Goal: Task Accomplishment & Management: Complete application form

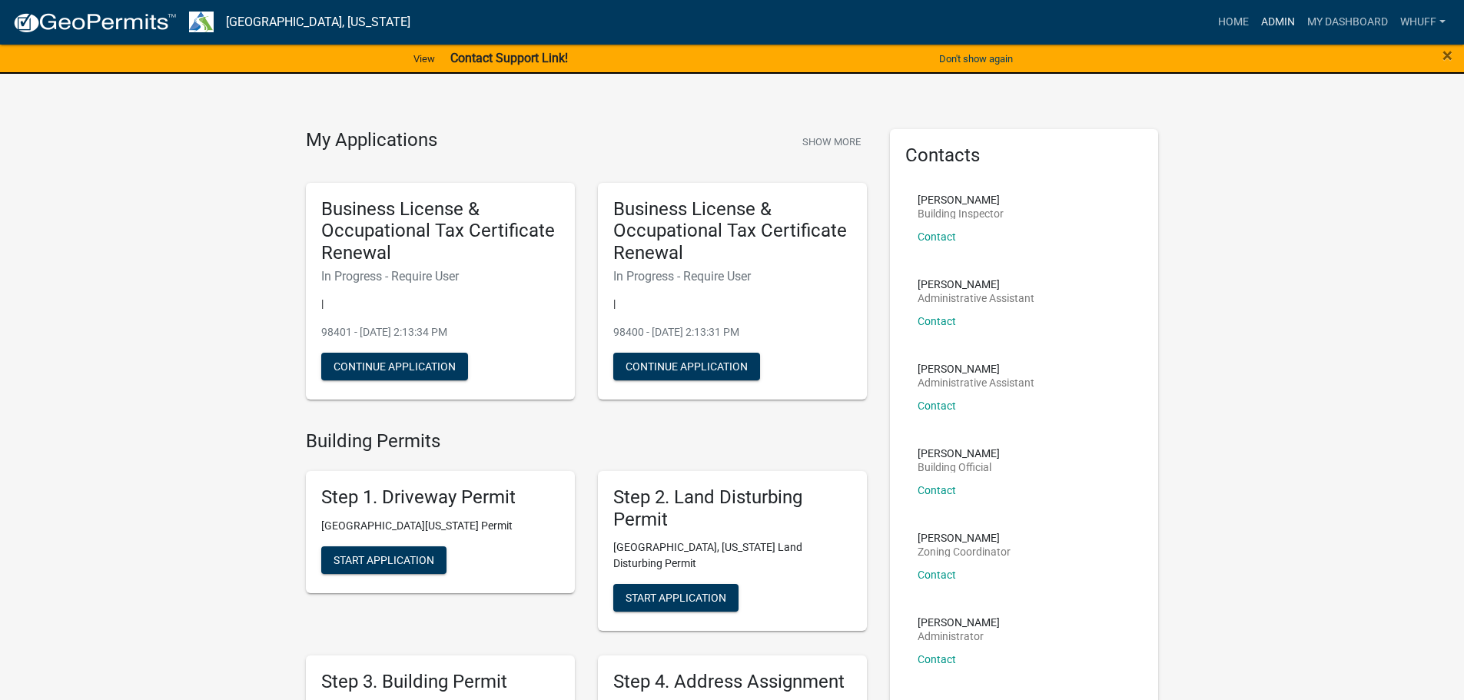
click at [1271, 25] on link "Admin" at bounding box center [1278, 22] width 46 height 29
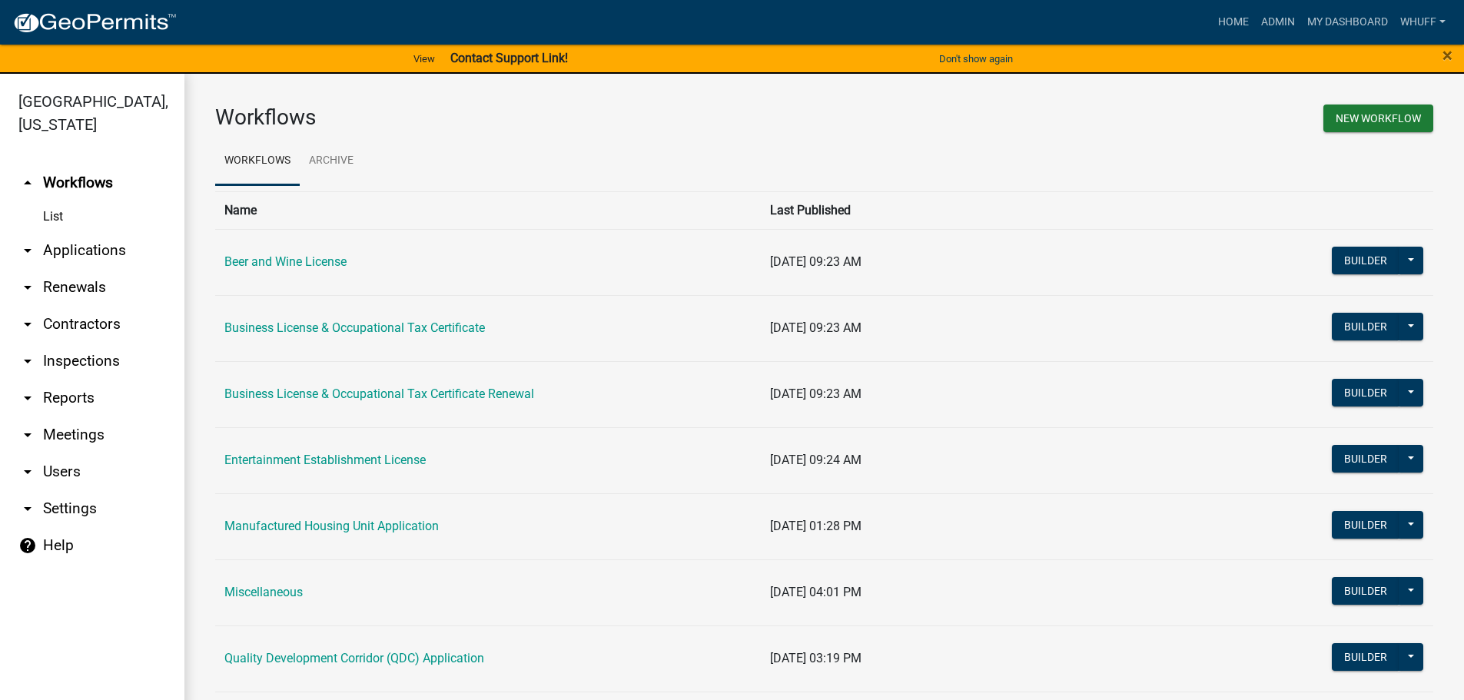
click at [71, 232] on link "arrow_drop_down Applications" at bounding box center [92, 250] width 184 height 37
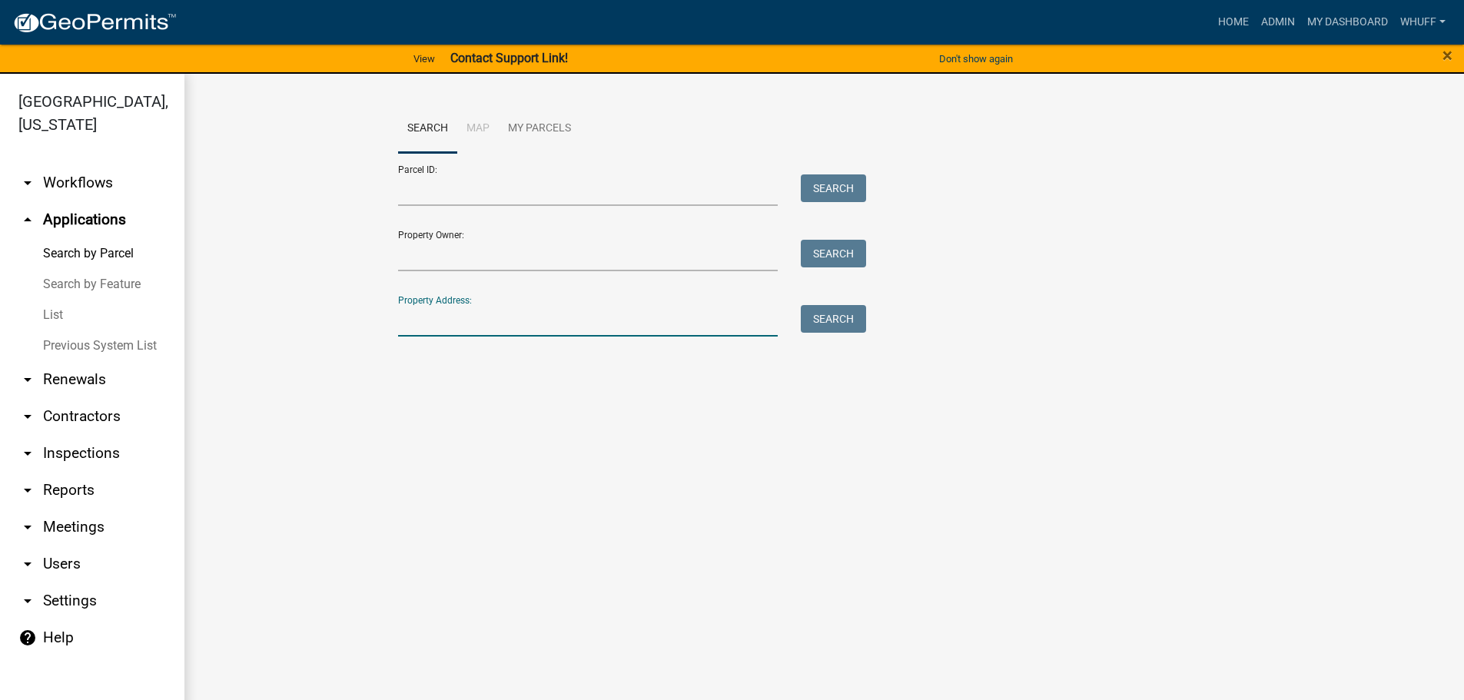
click at [485, 331] on input "Property Address:" at bounding box center [588, 321] width 380 height 32
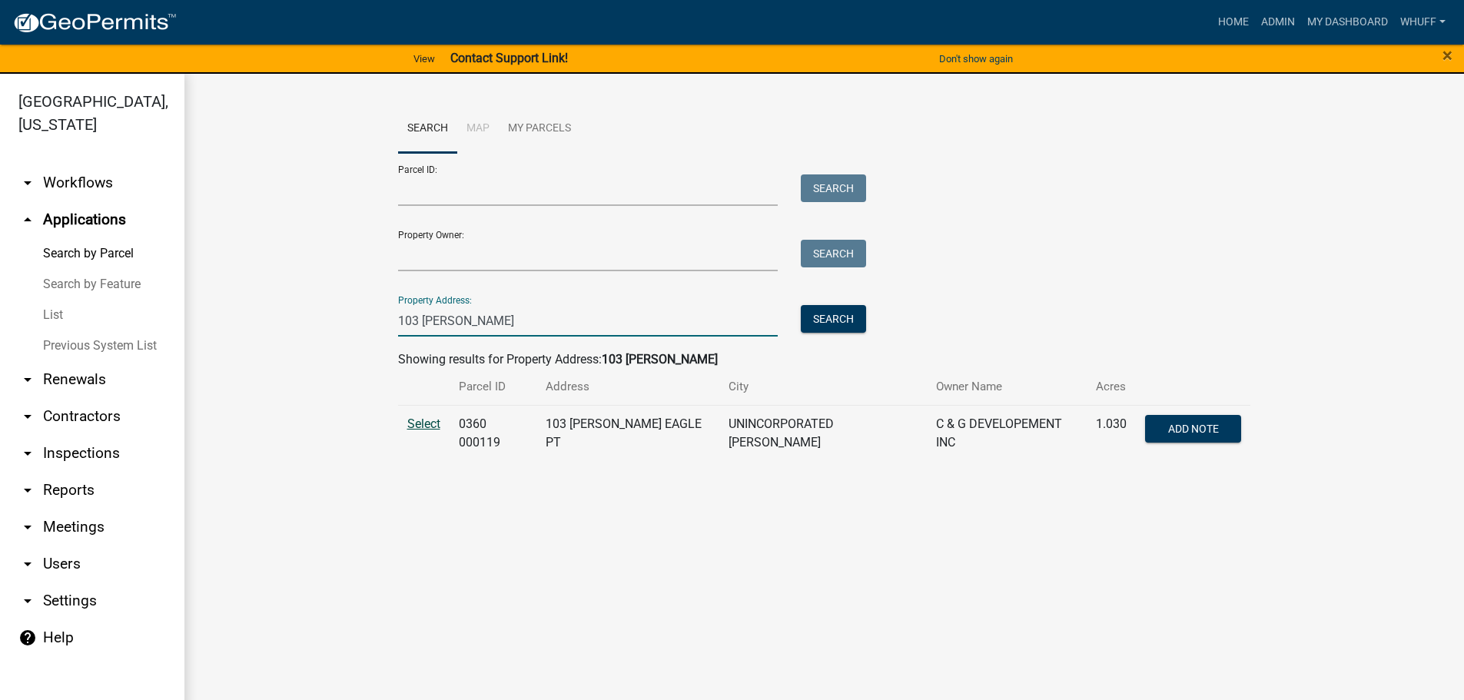
type input "103 [PERSON_NAME]"
click at [414, 422] on span "Select" at bounding box center [423, 424] width 33 height 15
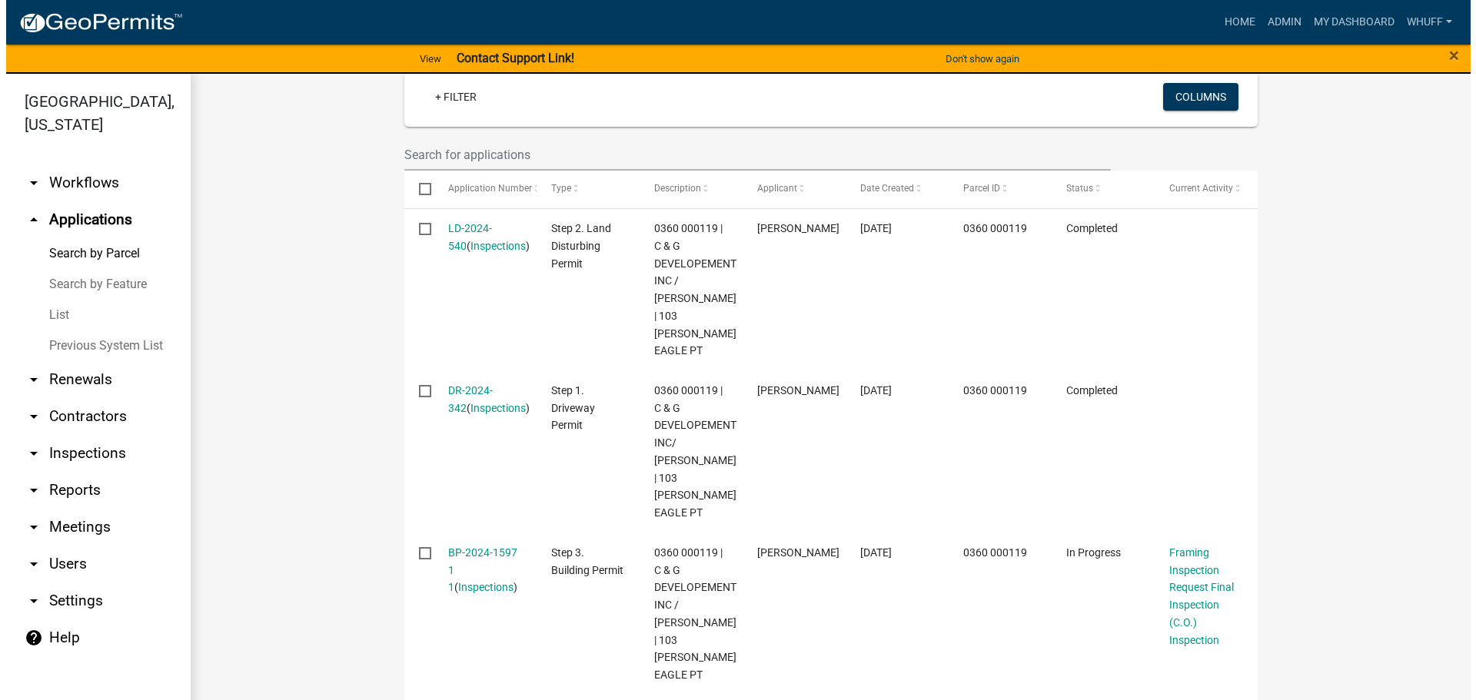
scroll to position [461, 0]
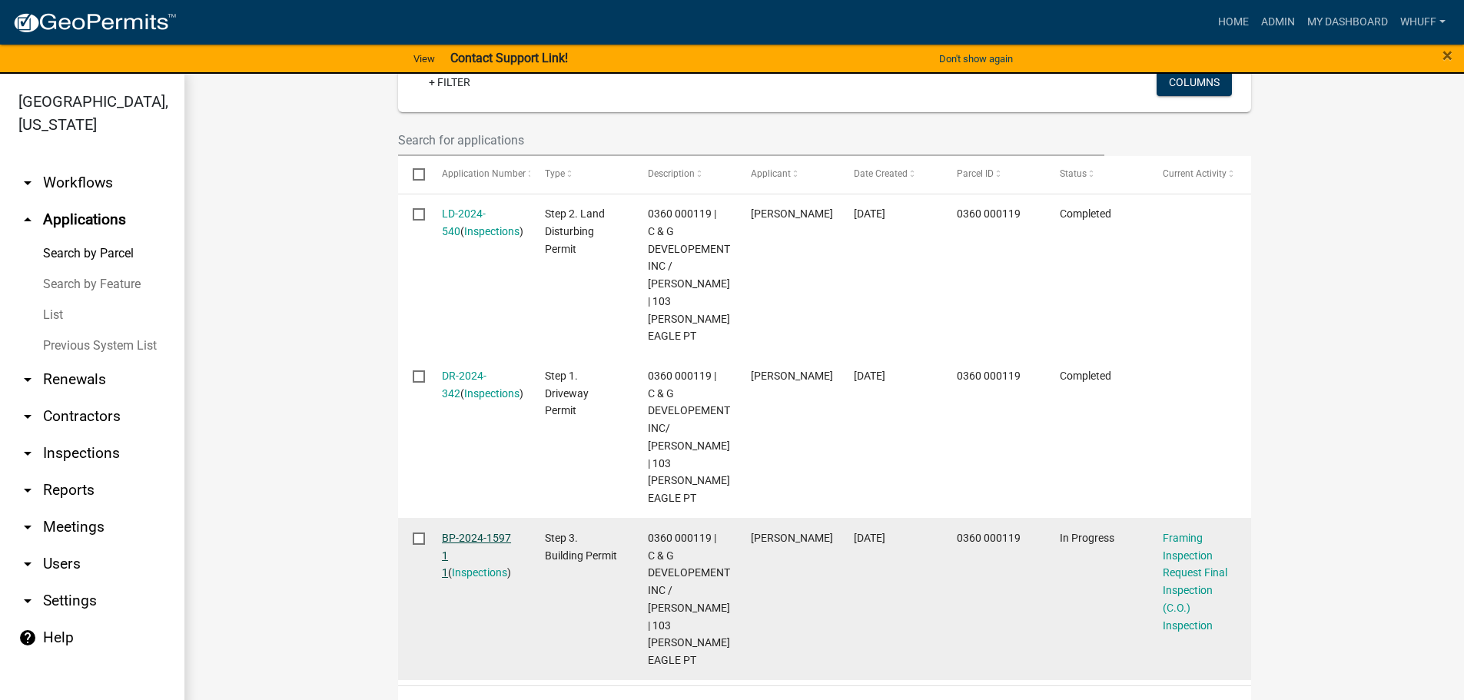
click at [475, 532] on link "BP-2024-1597 1 1" at bounding box center [476, 556] width 69 height 48
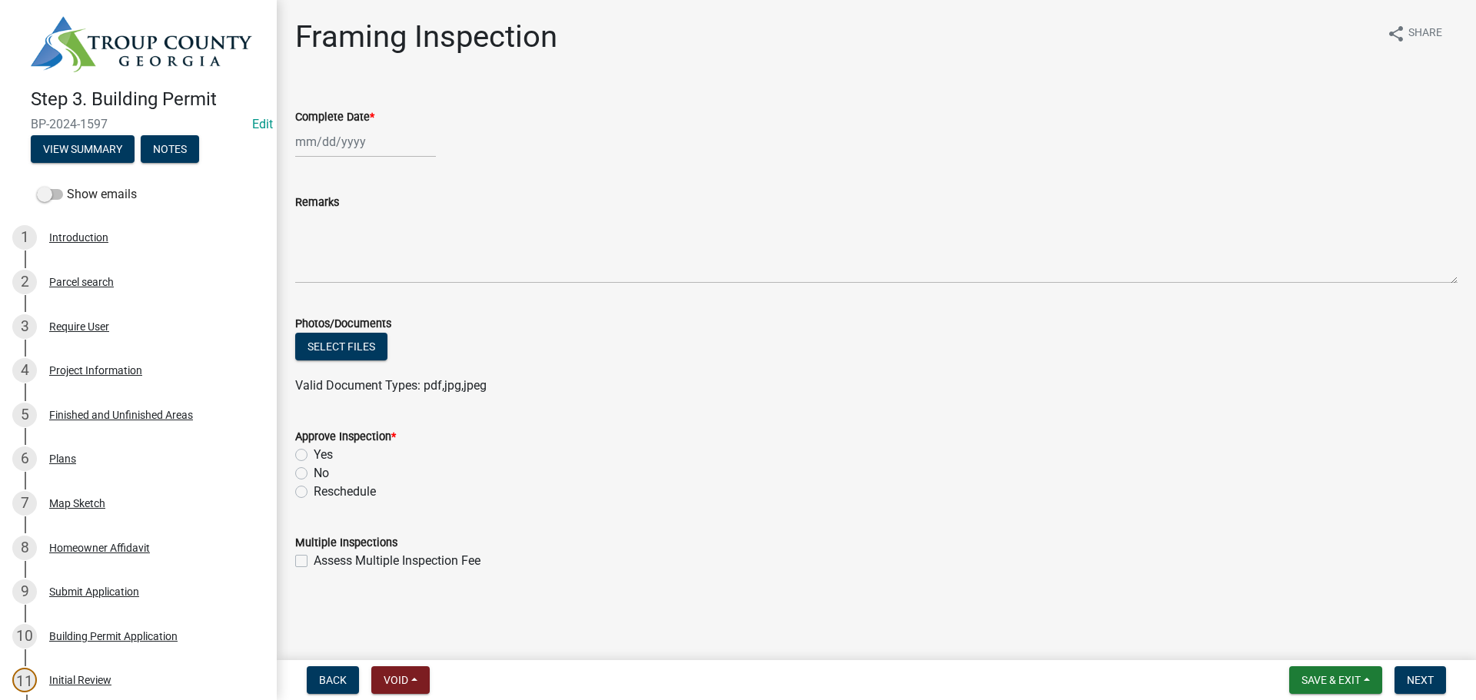
click at [1146, 560] on div "Assess Multiple Inspection Fee" at bounding box center [876, 561] width 1162 height 18
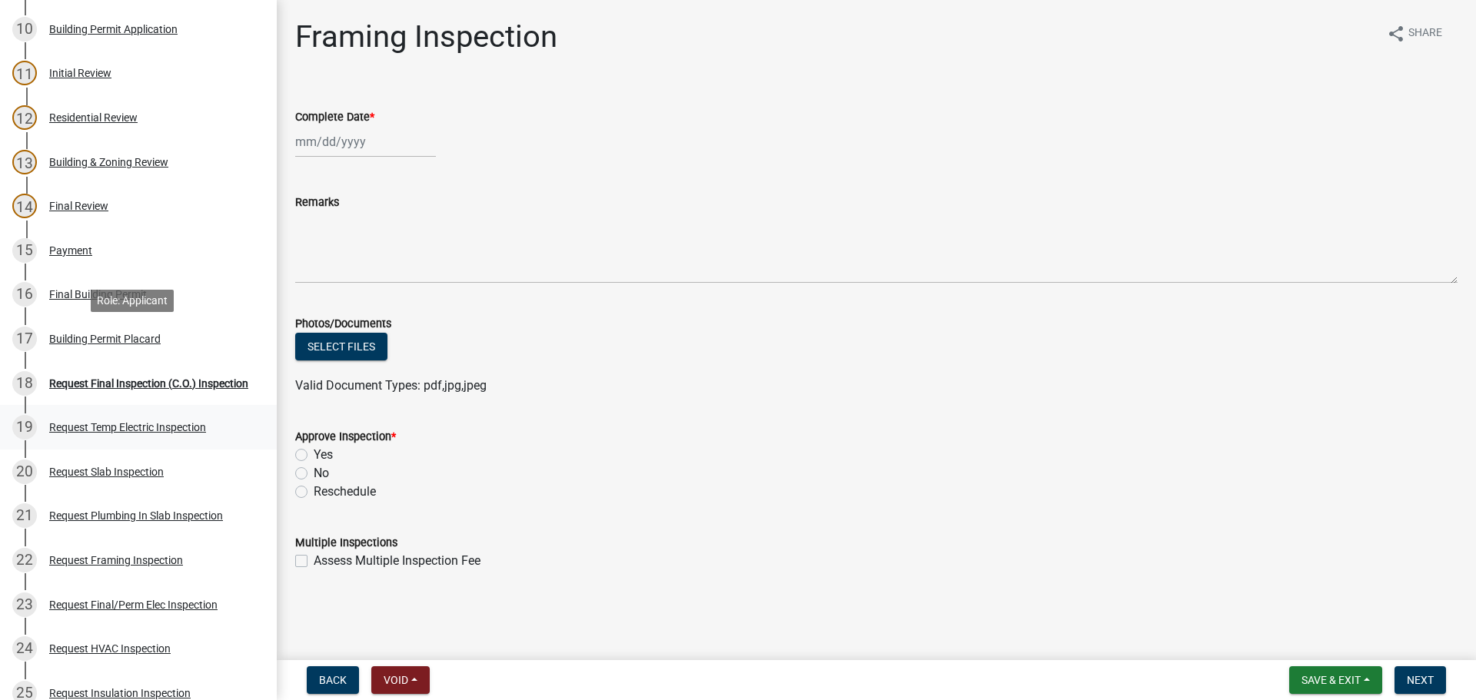
scroll to position [692, 0]
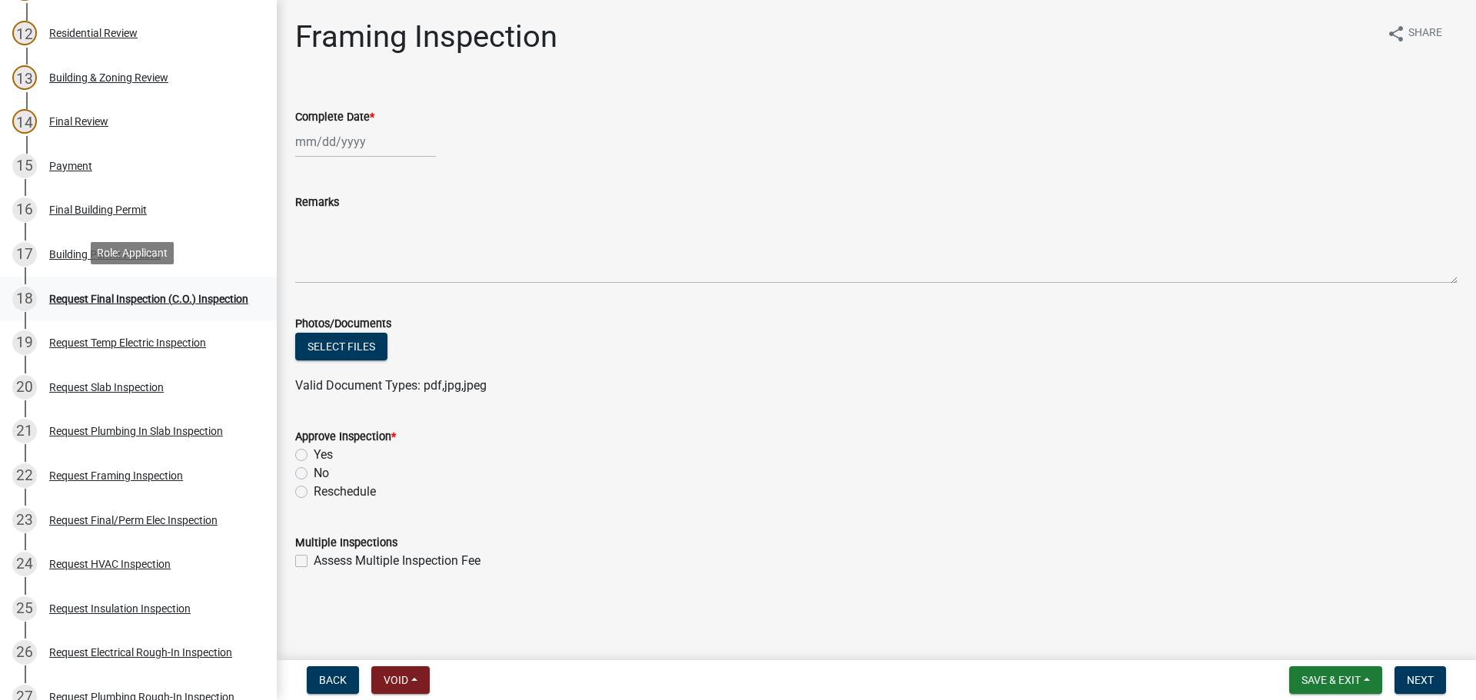
click at [146, 294] on div "Request Final Inspection (C.O.) Inspection" at bounding box center [148, 299] width 199 height 11
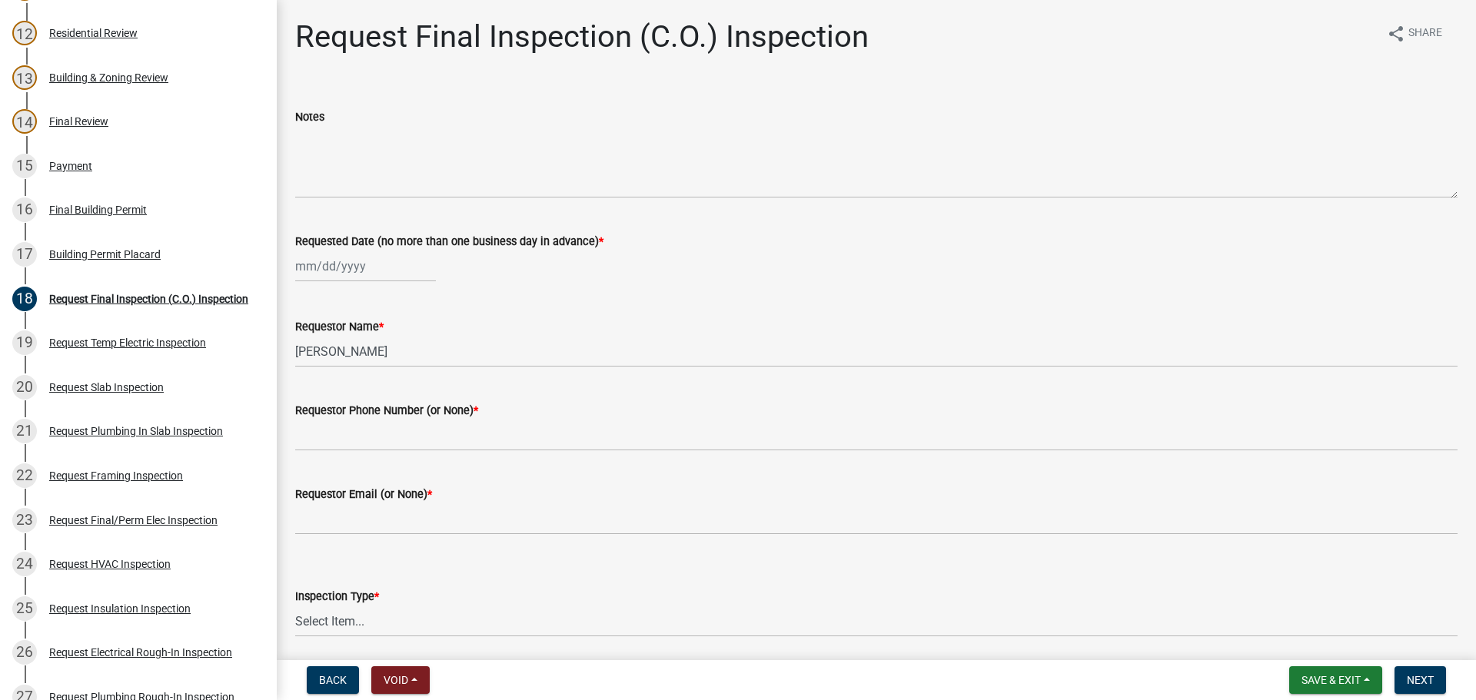
select select "9"
select select "2025"
click at [342, 261] on div "[PERSON_NAME] Feb Mar Apr [PERSON_NAME][DATE] Oct Nov [DATE] 1526 1527 1528 152…" at bounding box center [365, 267] width 141 height 32
click at [386, 397] on div "18" at bounding box center [384, 397] width 25 height 25
type input "[DATE]"
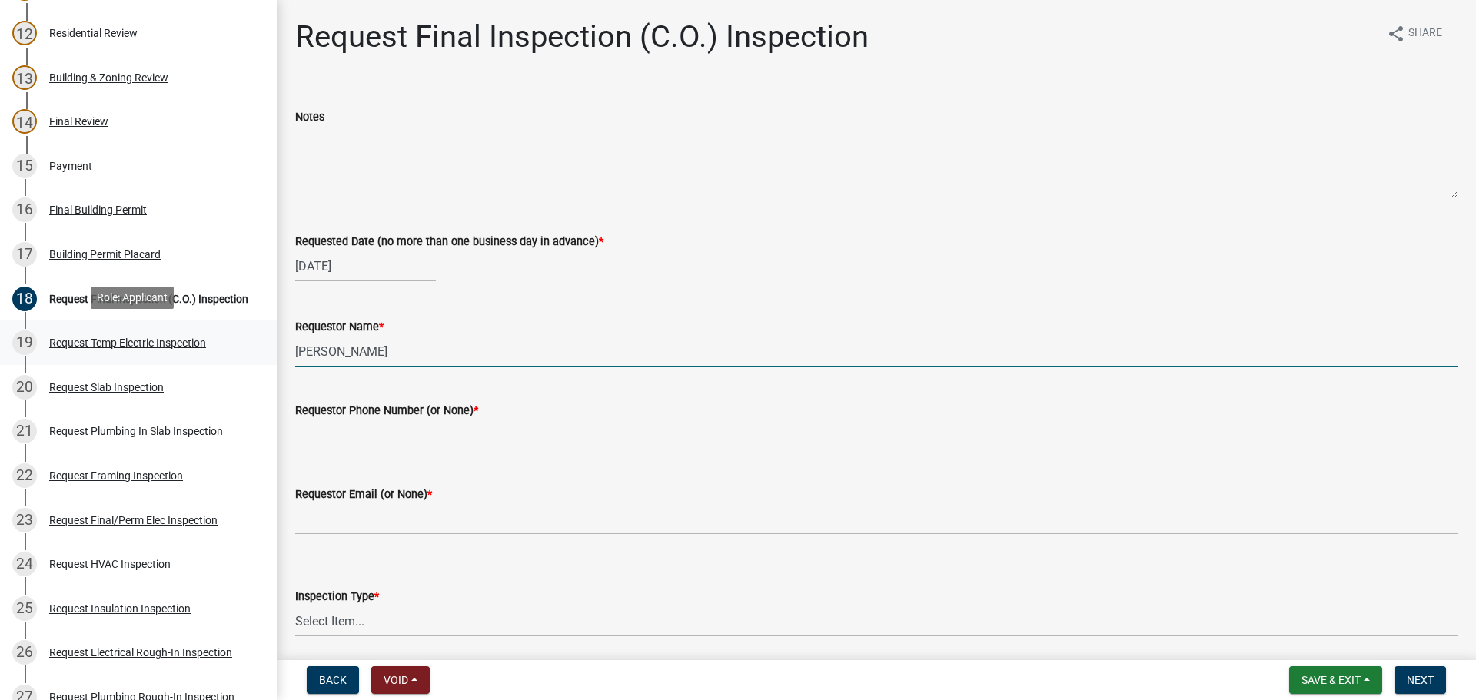
drag, startPoint x: 473, startPoint y: 350, endPoint x: 0, endPoint y: 330, distance: 473.2
click at [0, 330] on div "Step 3. Building Permit BP-2024-1597 Edit View Summary Notes Show emails 1 Intr…" at bounding box center [738, 350] width 1476 height 700
type input "[PERSON_NAME]"
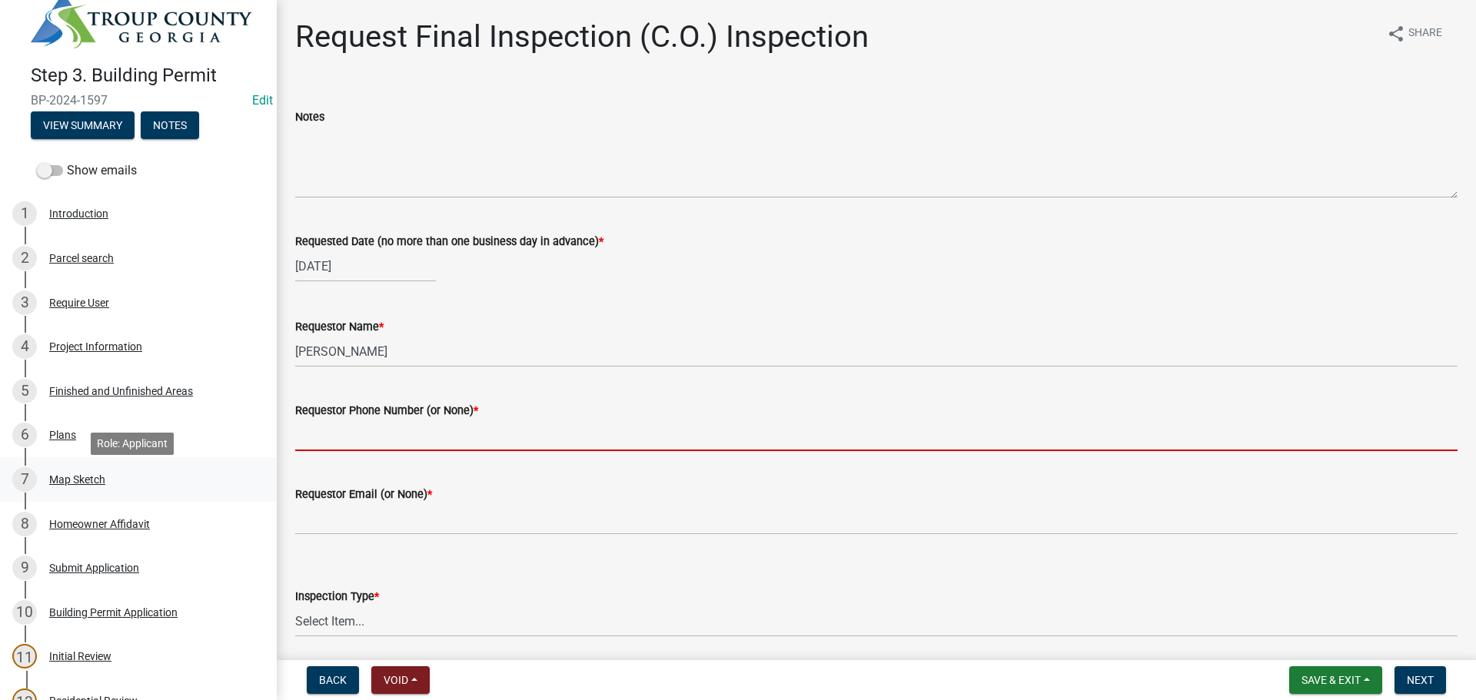
scroll to position [0, 0]
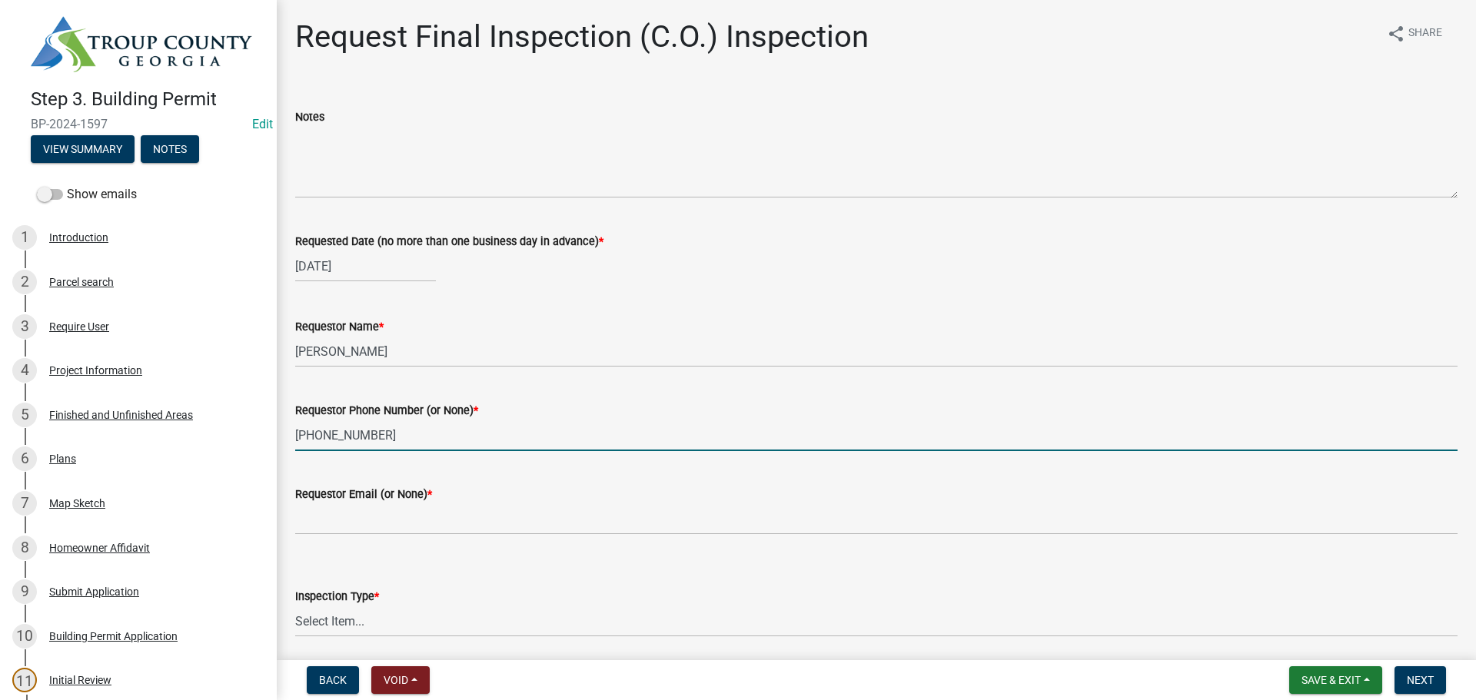
type input "[PHONE_NUMBER]"
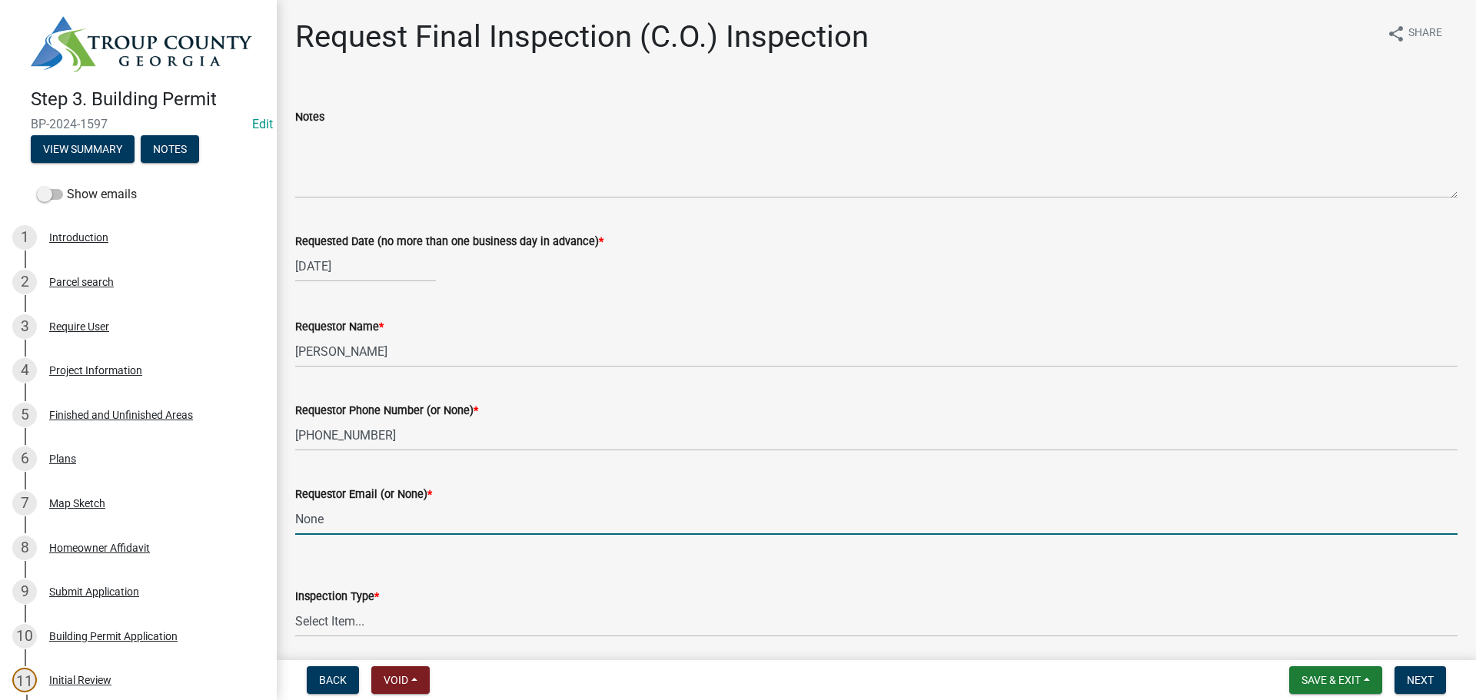
type input "None"
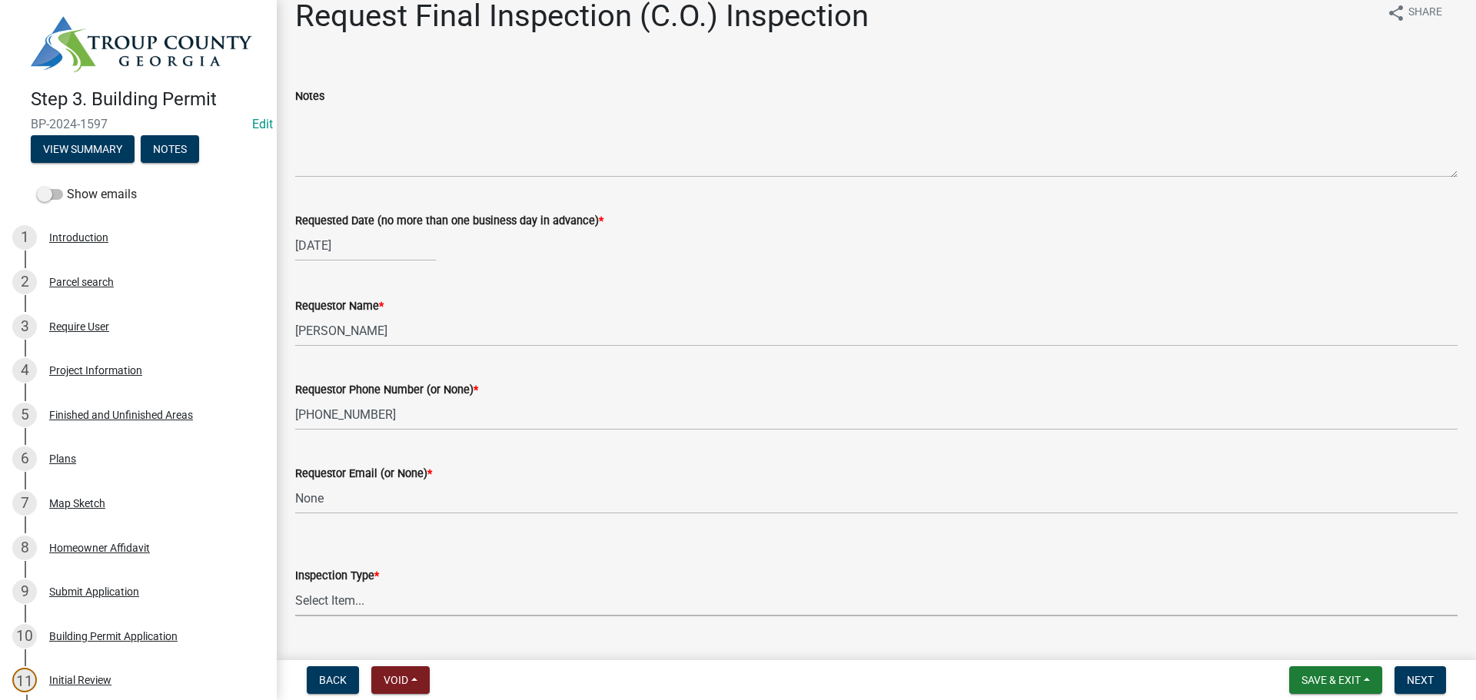
scroll to position [57, 0]
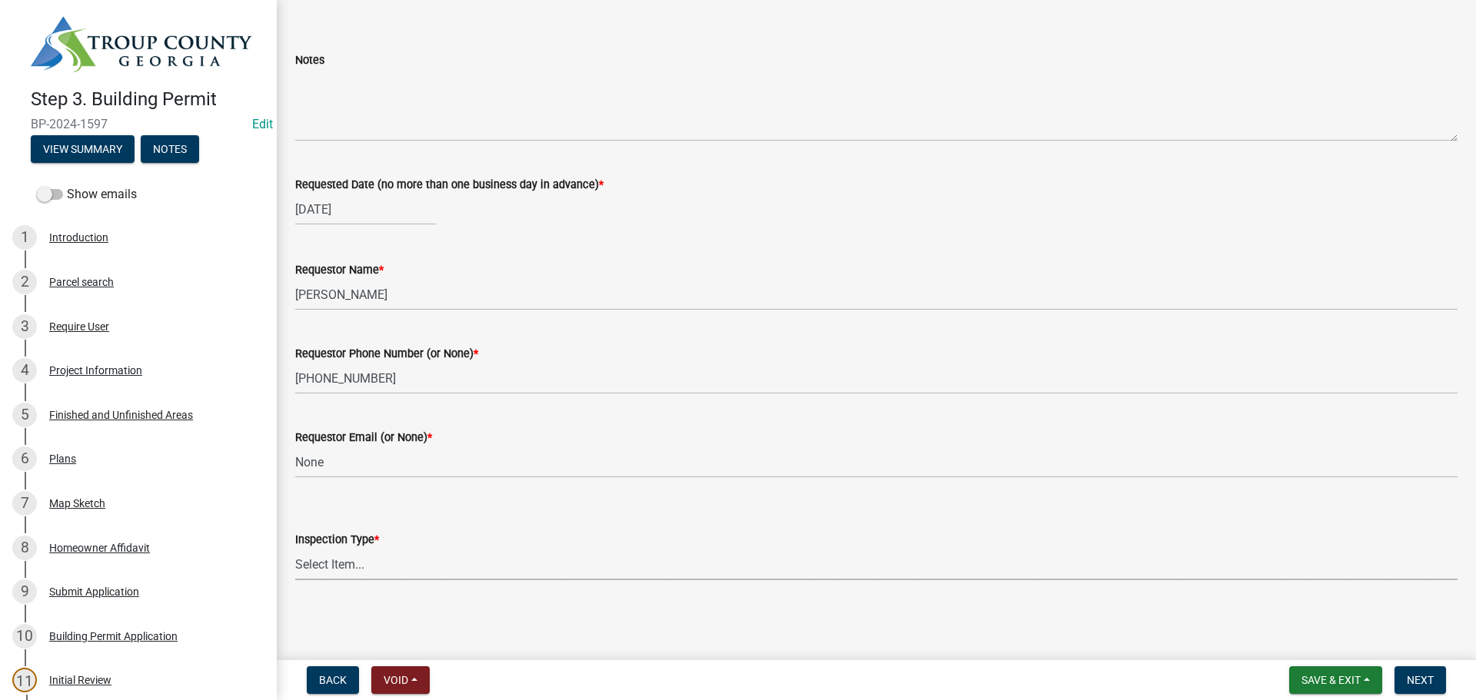
click at [402, 573] on select "Select Item... Final Inspection (C.O.)" at bounding box center [876, 565] width 1162 height 32
click at [295, 549] on select "Select Item... Final Inspection (C.O.)" at bounding box center [876, 565] width 1162 height 32
select select "6c928486-1faa-4d04-9598-905eebfdff84"
click at [686, 612] on main "Request Final Inspection (C.O.) Inspection share Share Notes Requested Date (no…" at bounding box center [876, 327] width 1199 height 654
drag, startPoint x: 803, startPoint y: 613, endPoint x: 1334, endPoint y: 648, distance: 531.5
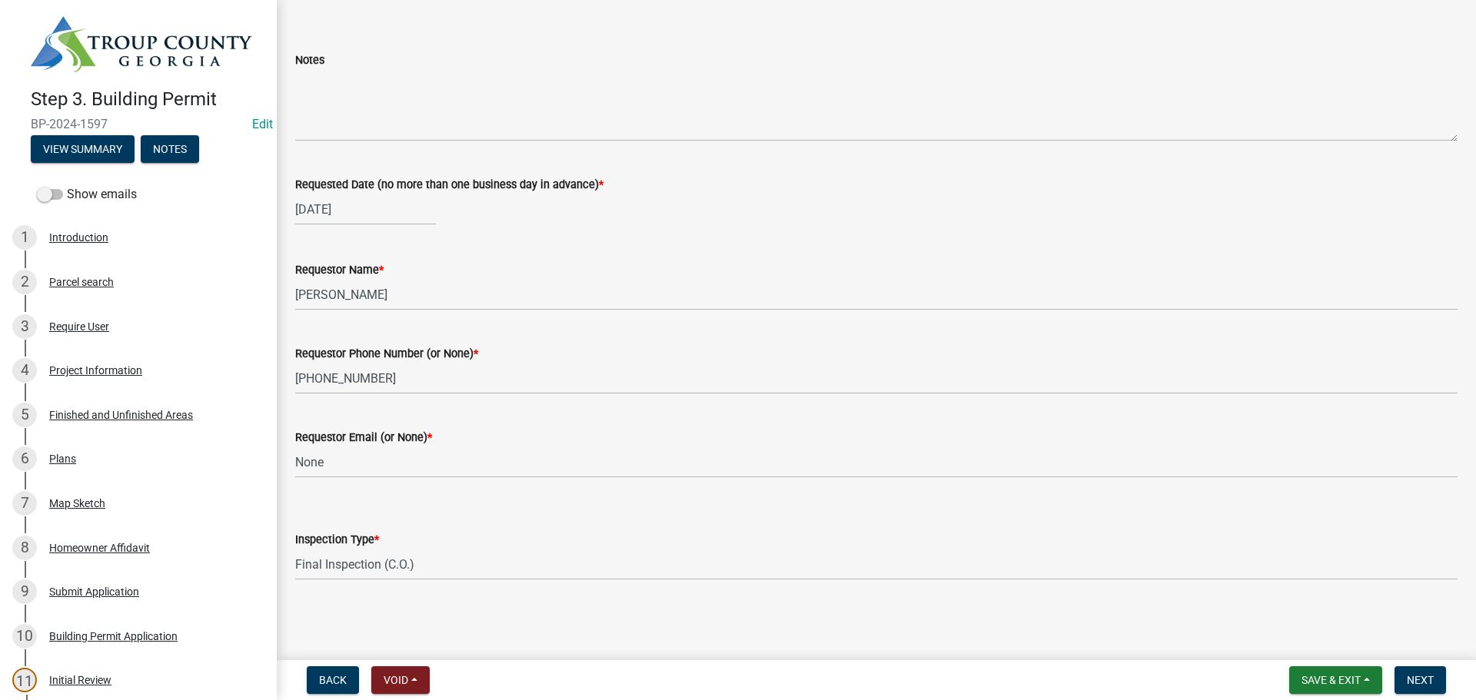
click at [806, 613] on main "Request Final Inspection (C.O.) Inspection share Share Notes Requested Date (no…" at bounding box center [876, 327] width 1199 height 654
click at [1416, 689] on button "Next" at bounding box center [1419, 680] width 51 height 28
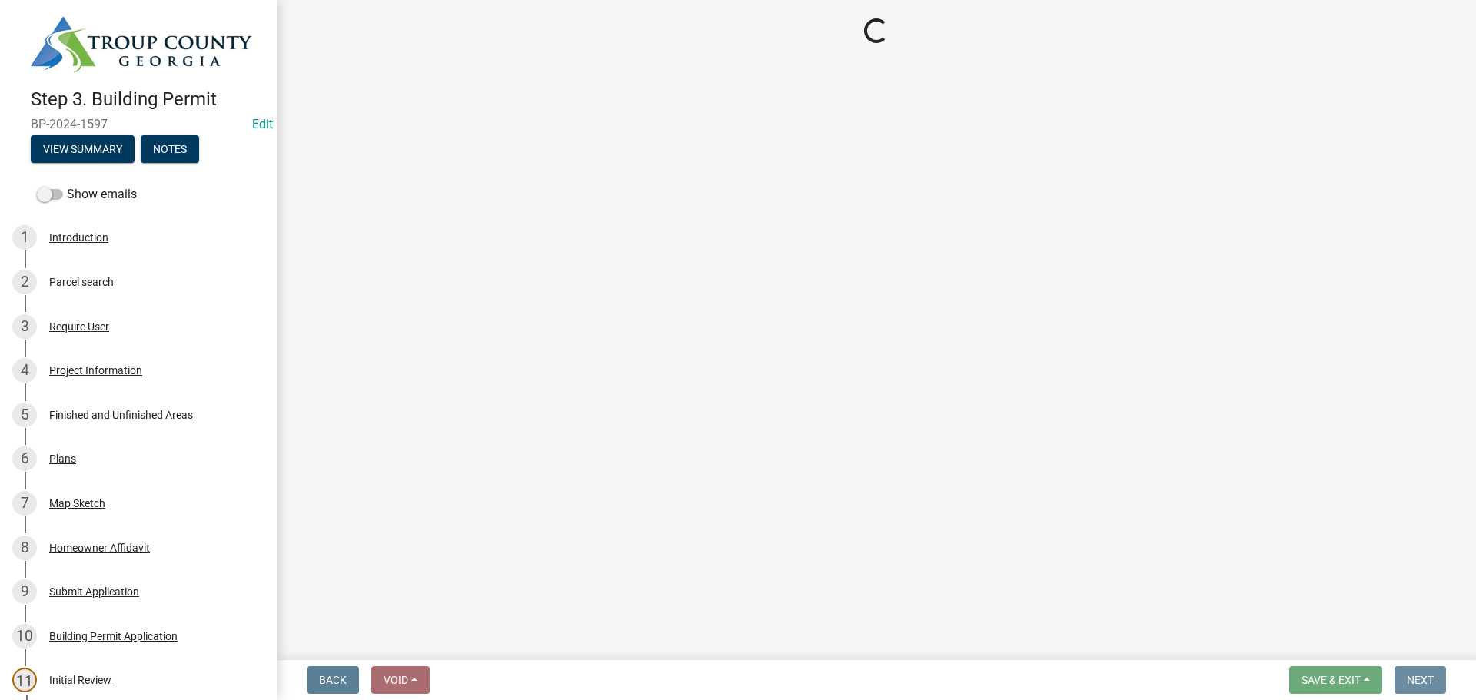
scroll to position [0, 0]
